Goal: Register for event/course

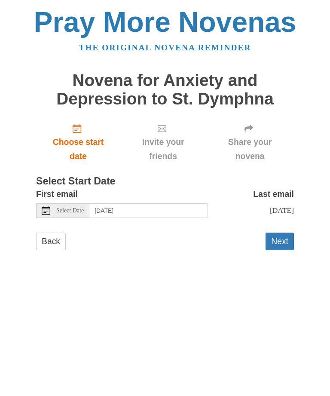
click at [281, 240] on button "Next" at bounding box center [279, 241] width 28 height 18
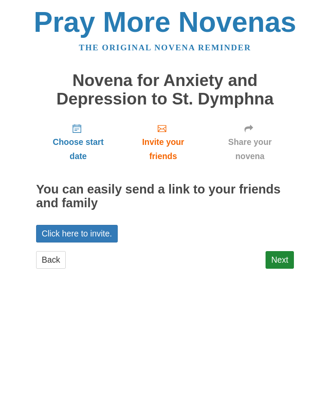
click at [105, 230] on link "Click here to invite." at bounding box center [77, 234] width 82 height 18
click at [279, 255] on link "Next" at bounding box center [279, 260] width 28 height 18
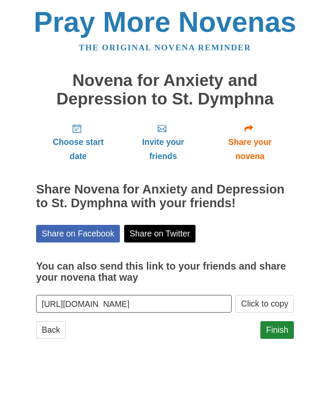
click at [308, 257] on div "Pray More Novenas The original novena reminder Novena for Anxiety and Depressio…" at bounding box center [165, 181] width 322 height 363
click at [273, 323] on link "Finish" at bounding box center [277, 330] width 34 height 18
